Goal: Task Accomplishment & Management: Manage account settings

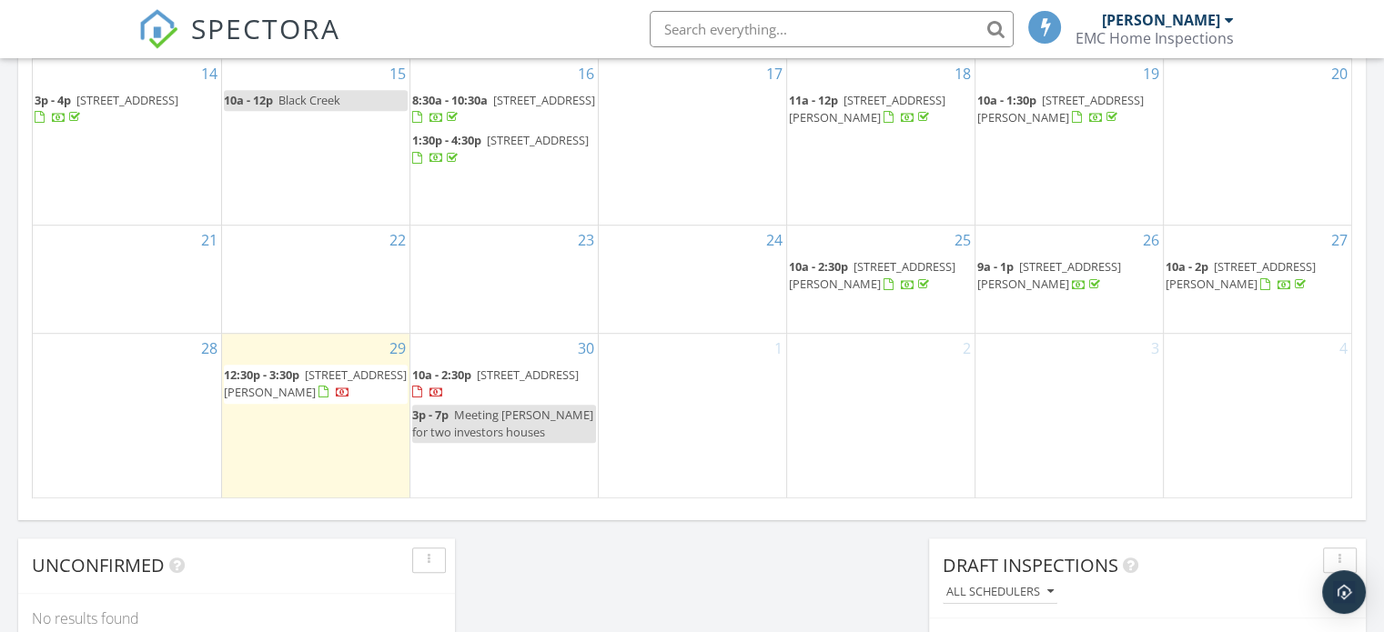
scroll to position [1183, 0]
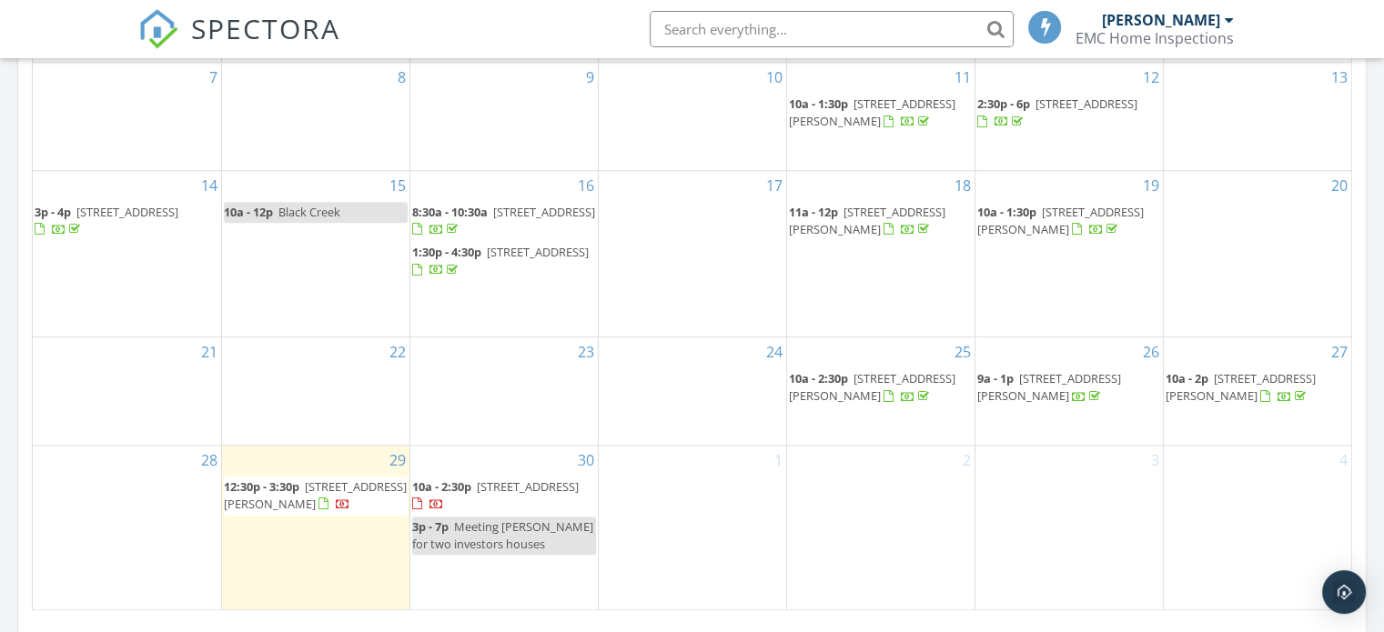
scroll to position [1092, 0]
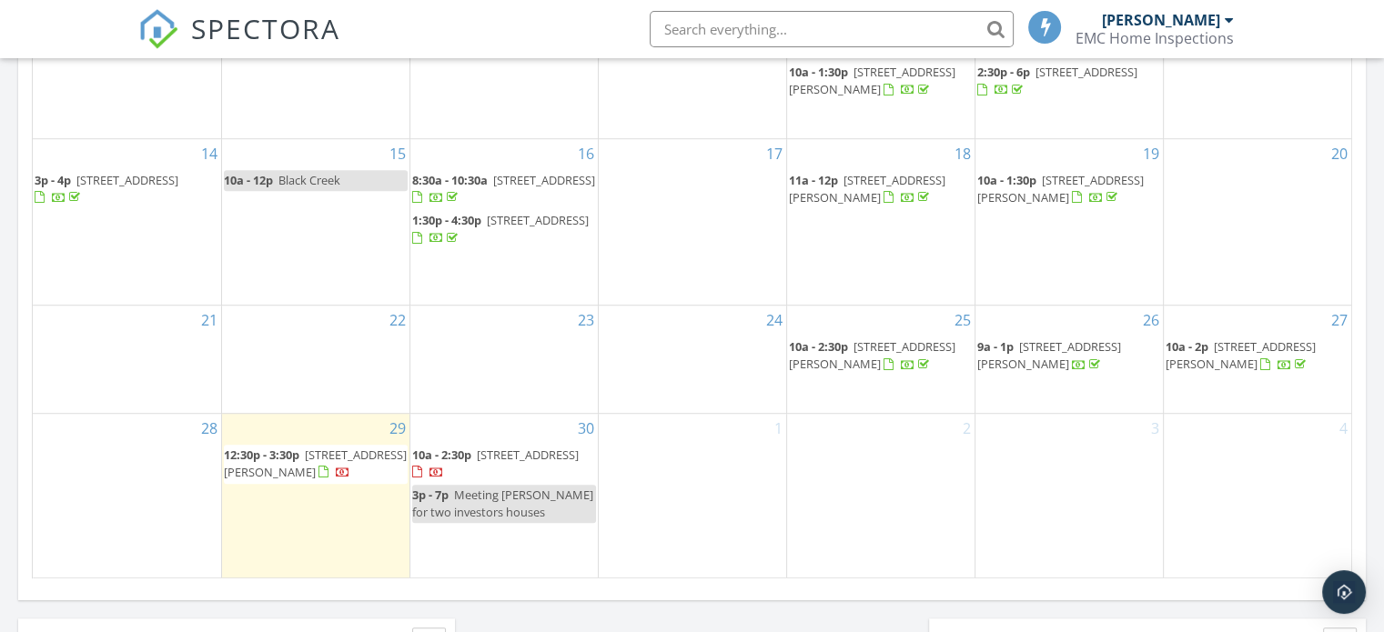
click at [320, 450] on span "[STREET_ADDRESS][PERSON_NAME]" at bounding box center [315, 464] width 183 height 34
